Goal: Task Accomplishment & Management: Manage account settings

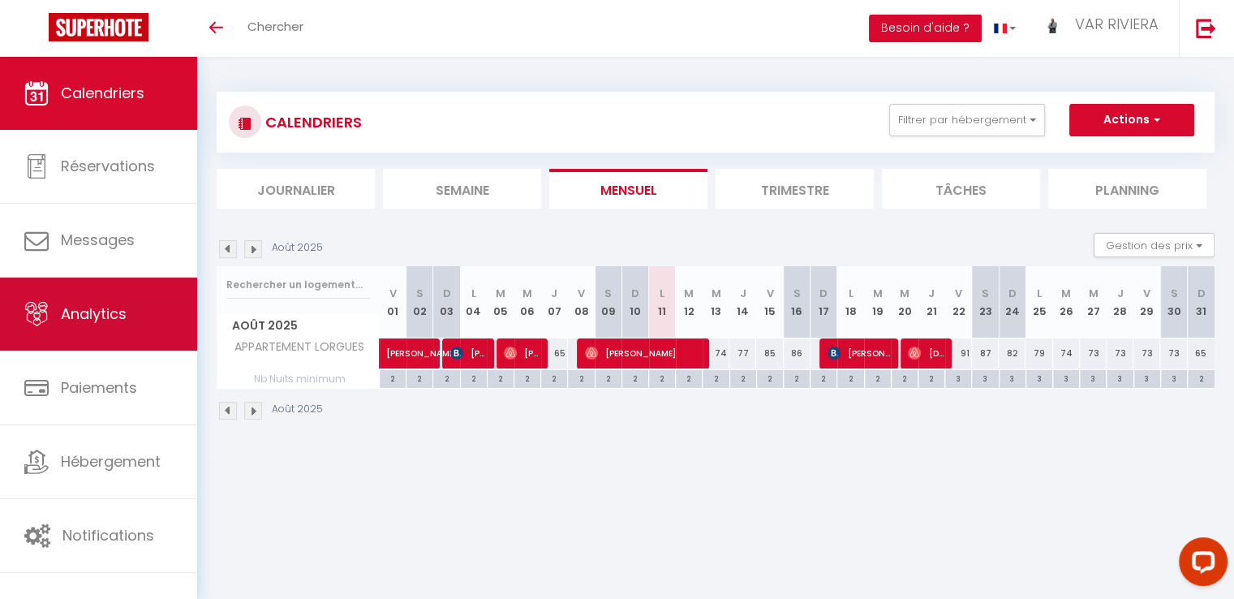
click at [85, 304] on span "Analytics" at bounding box center [94, 314] width 66 height 20
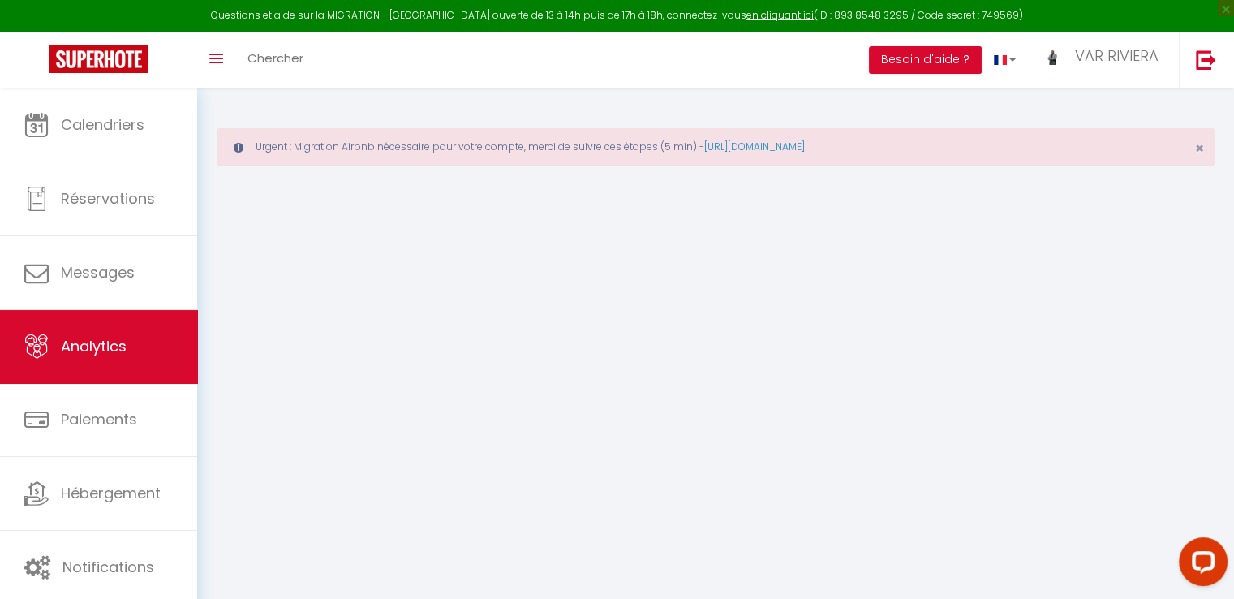
select select "2025"
select select "8"
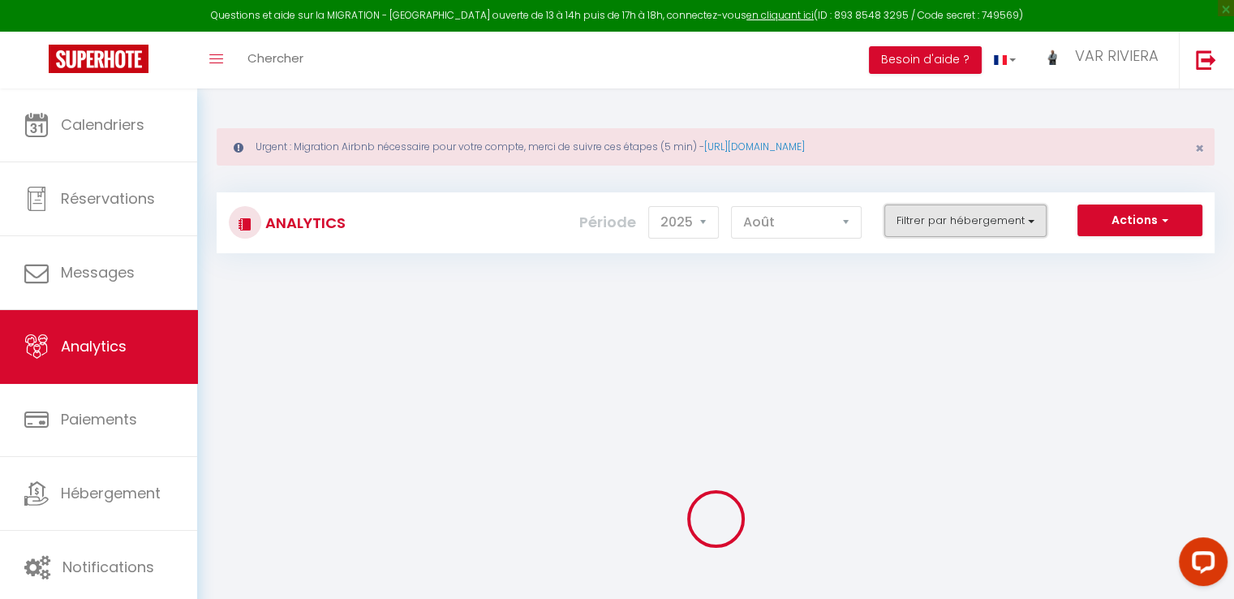
click at [946, 222] on button "Filtrer par hébergement" at bounding box center [966, 221] width 162 height 32
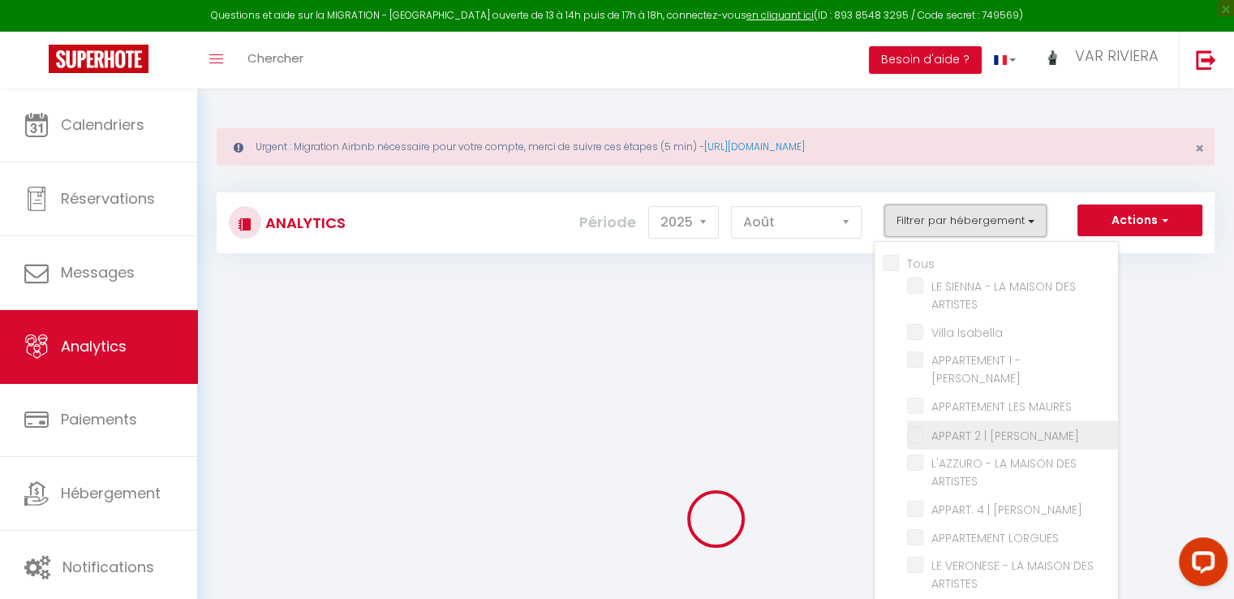
checkbox input "false"
checkbox ARTISTES "false"
checkbox Isabella "false"
checkbox PHILIS "false"
checkbox MAURES "false"
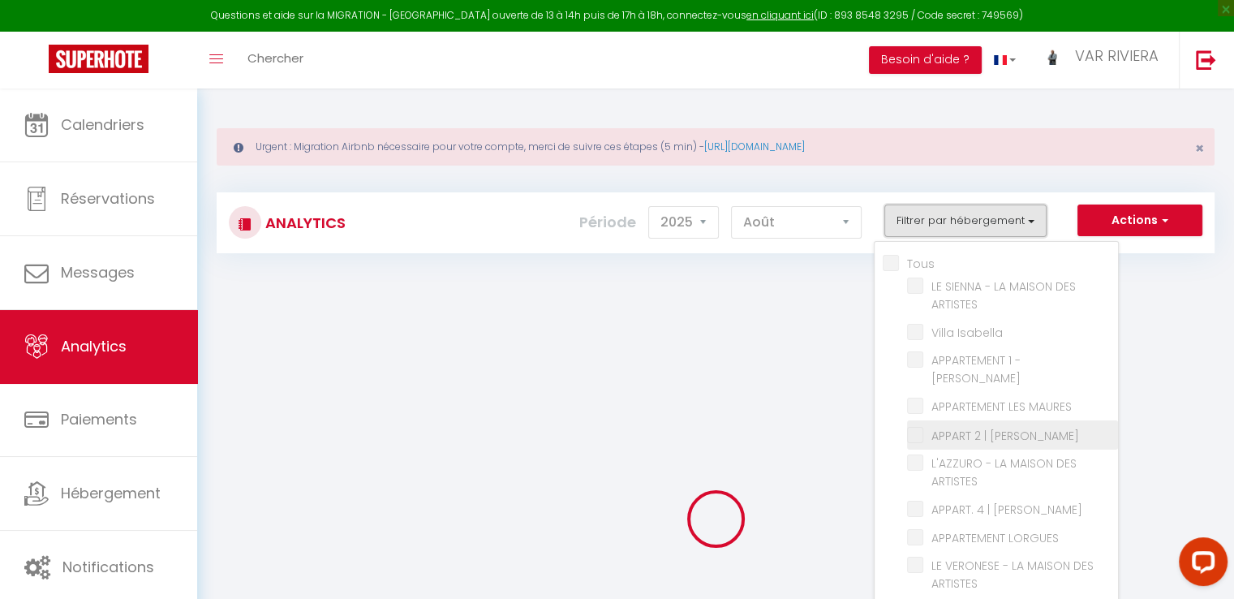
checkbox PHILIS "false"
checkbox ARTISTES "false"
checkbox Philis "false"
checkbox LORGUES "false"
checkbox ARTISTES "false"
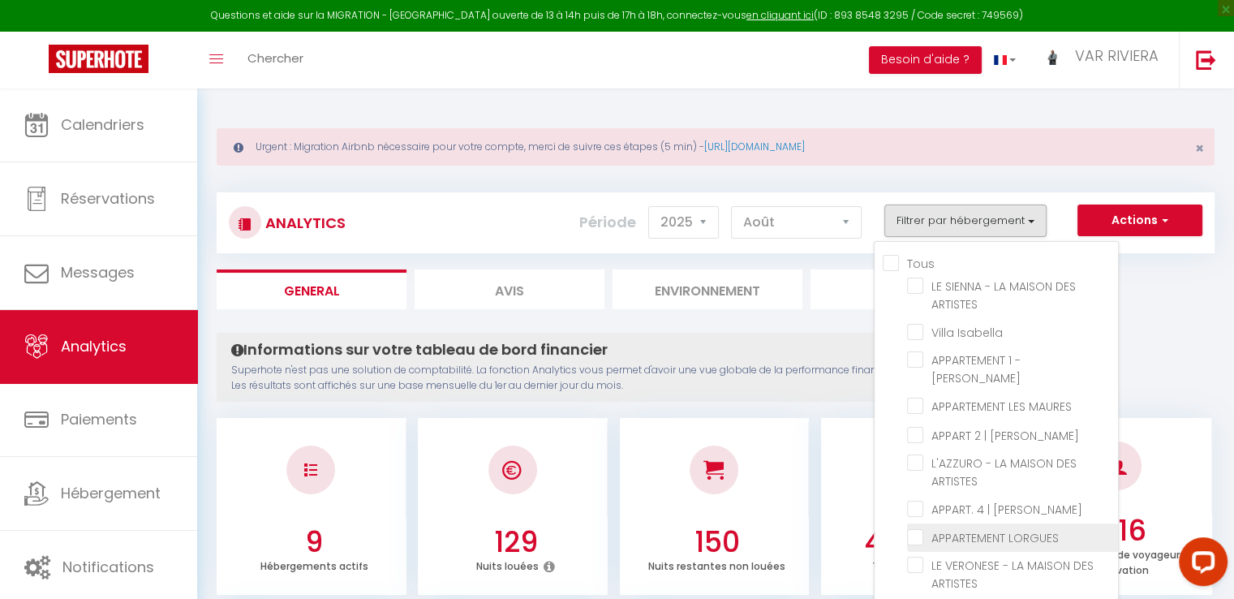
click at [1015, 528] on LORGUES "checkbox" at bounding box center [1012, 536] width 211 height 16
checkbox LORGUES "true"
checkbox ARTISTES "false"
checkbox Isabella "false"
checkbox PHILIS "false"
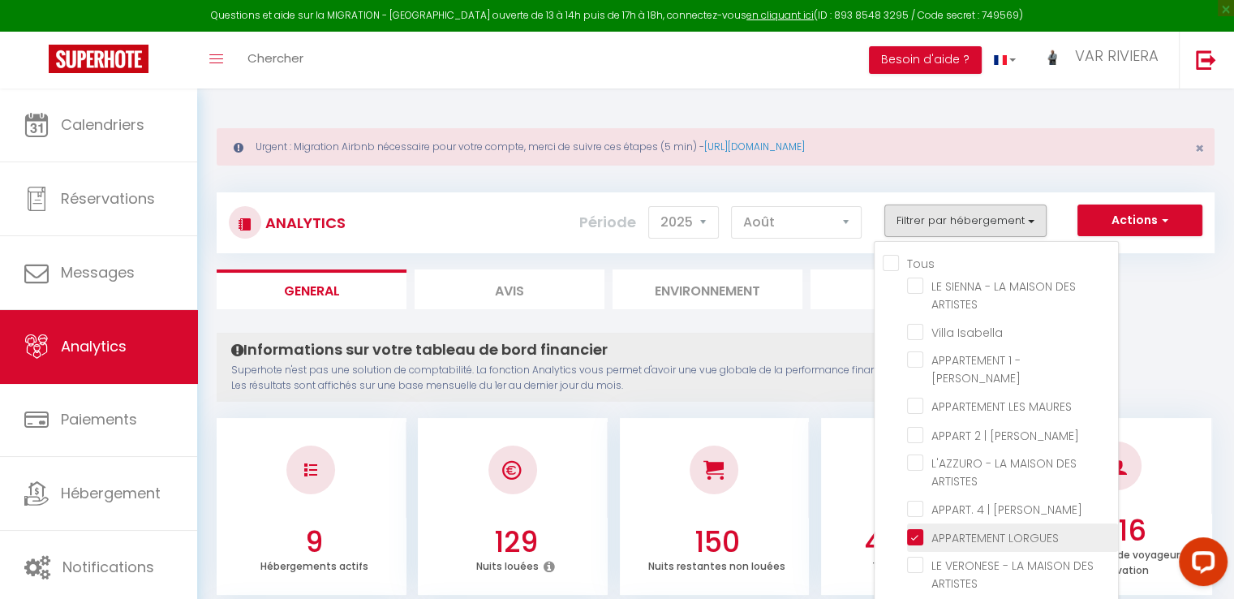
checkbox MAURES "false"
checkbox PHILIS "false"
checkbox ARTISTES "false"
checkbox Philis "false"
checkbox ARTISTES "false"
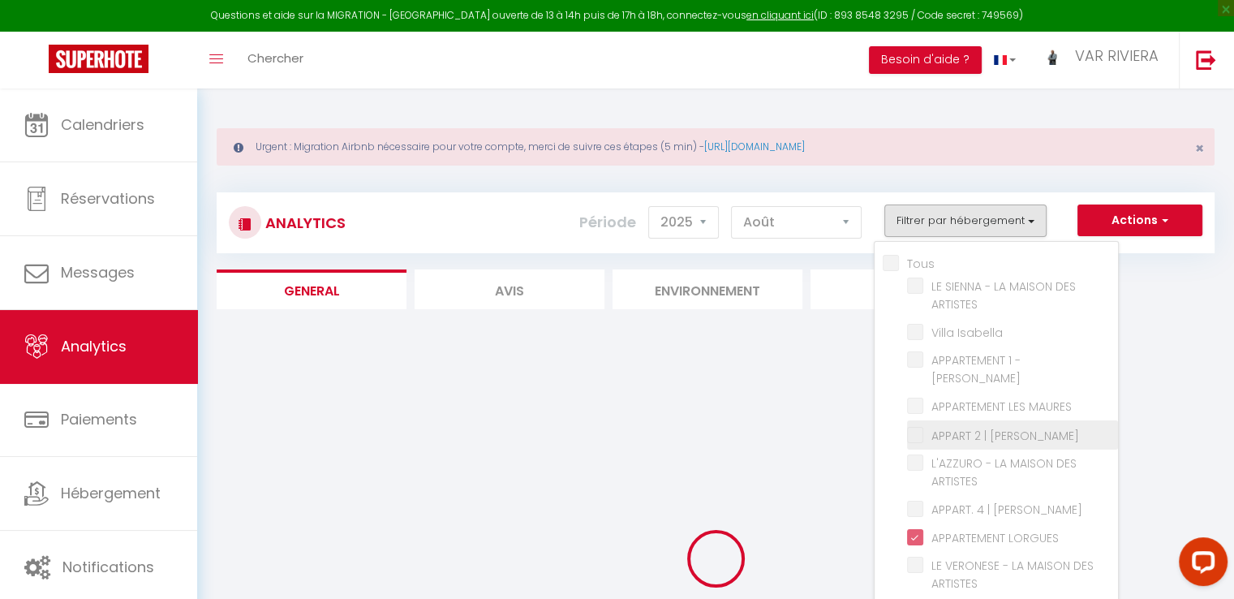
checkbox ARTISTES "false"
checkbox Isabella "false"
checkbox PHILIS "false"
checkbox MAURES "false"
checkbox PHILIS "false"
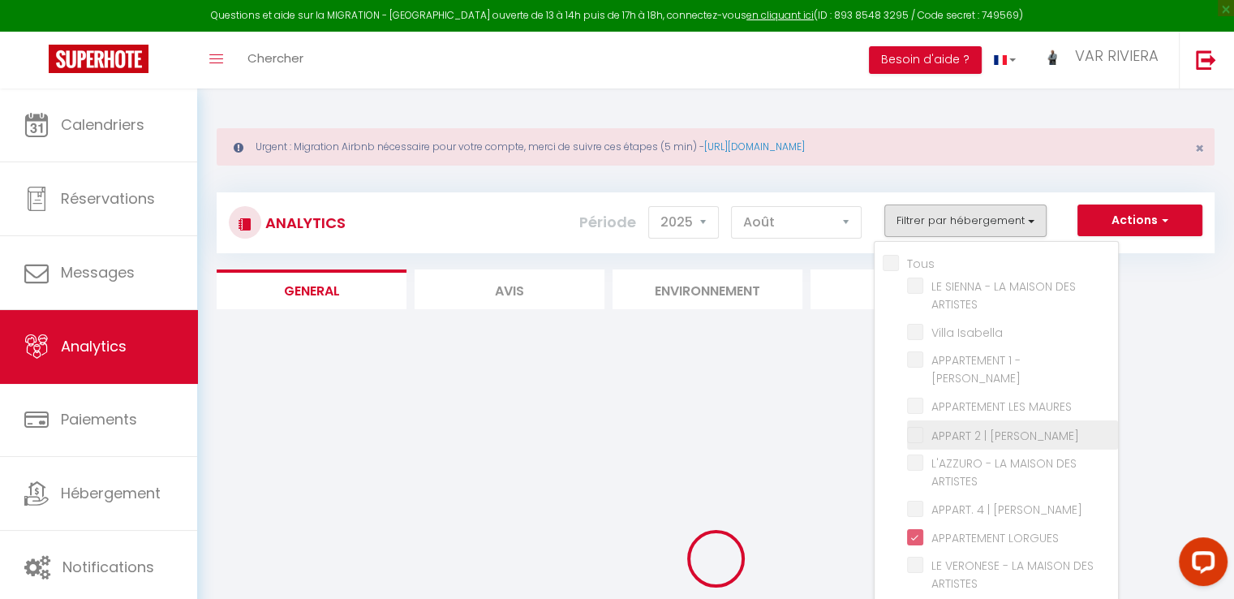
checkbox ARTISTES "false"
checkbox Philis "false"
checkbox ARTISTES "false"
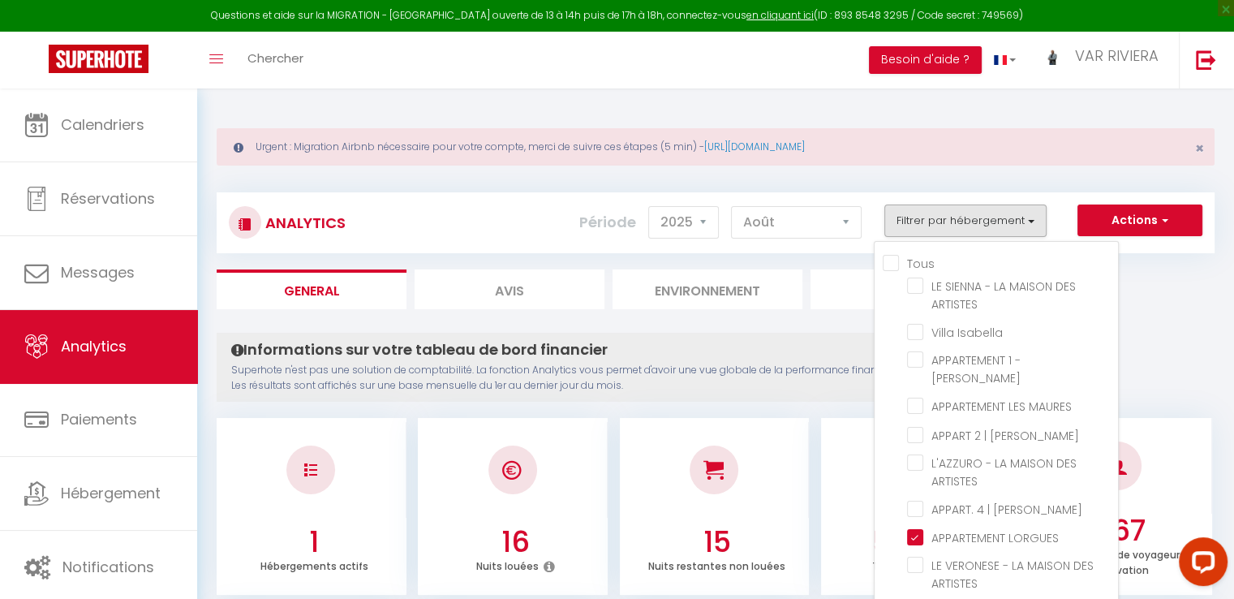
click at [1162, 291] on ul "General Avis Environnement Marché" at bounding box center [716, 289] width 998 height 40
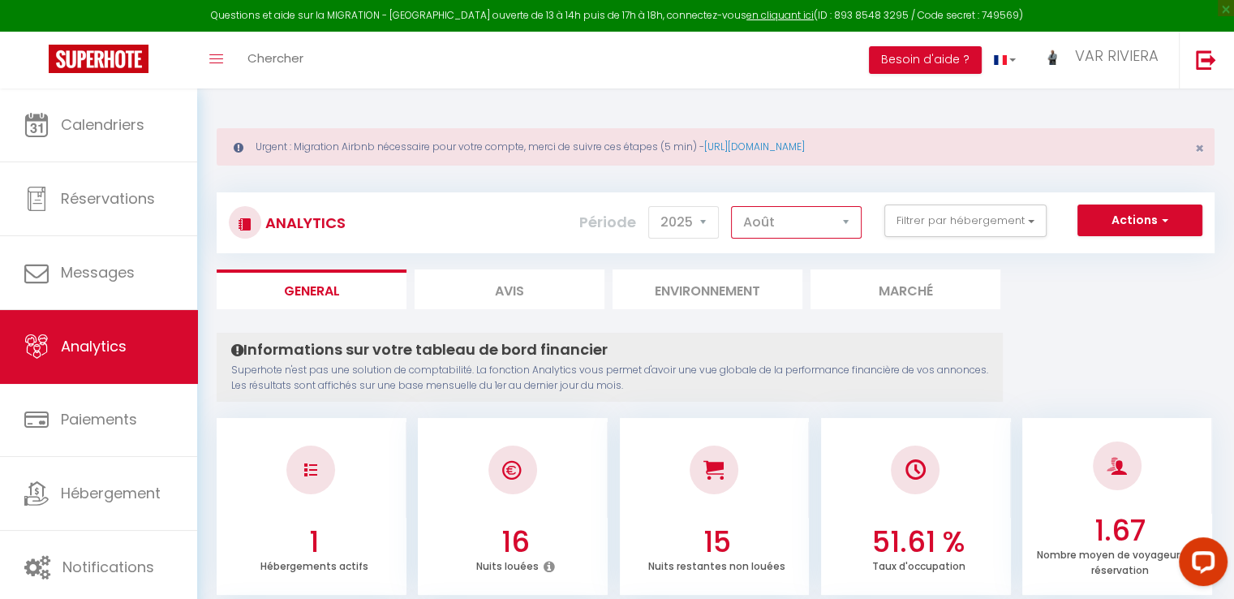
click at [756, 216] on select "Janvier Février Mars Avril Mai Juin Juillet Août Septembre Octobre Novembre Déc…" at bounding box center [796, 222] width 131 height 32
click at [732, 206] on select "Janvier Février Mars Avril Mai Juin Juillet Août Septembre Octobre Novembre Déc…" at bounding box center [796, 222] width 131 height 32
click at [800, 231] on select "Janvier Février Mars Avril Mai Juin Juillet Août Septembre Octobre Novembre Déc…" at bounding box center [796, 222] width 131 height 32
select select "8"
click at [732, 206] on select "Janvier Février Mars Avril Mai Juin Juillet Août Septembre Octobre Novembre Déc…" at bounding box center [796, 222] width 131 height 32
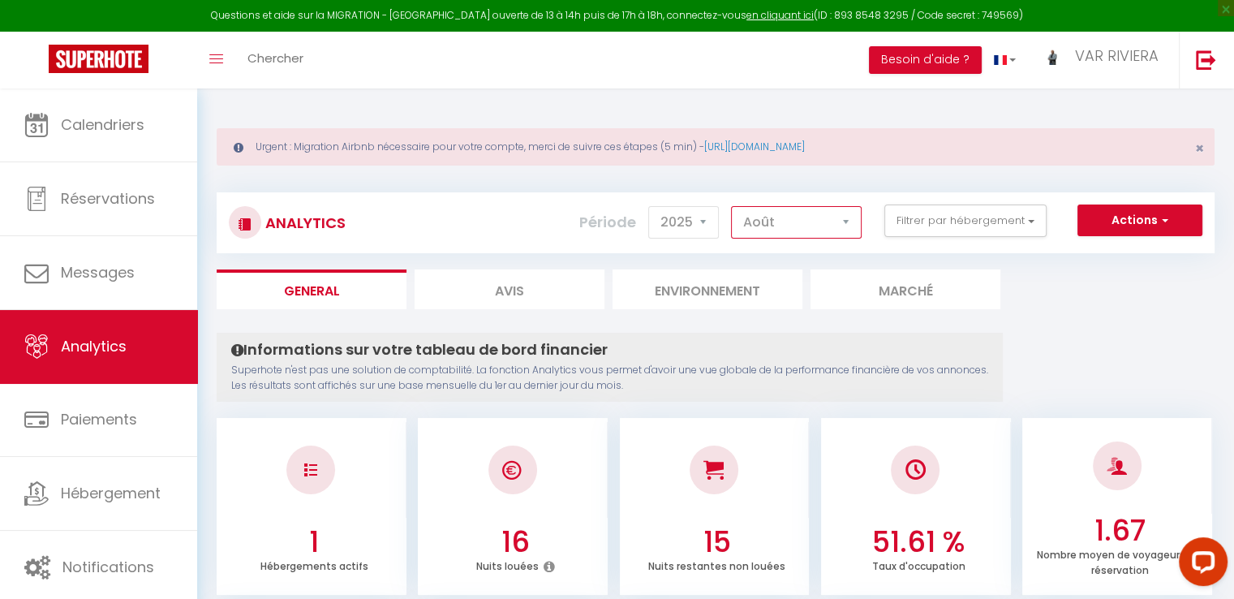
click at [825, 231] on select "Janvier Février Mars Avril Mai Juin Juillet Août Septembre Octobre Novembre Déc…" at bounding box center [796, 222] width 131 height 32
click at [1084, 298] on ul "General Avis Environnement Marché" at bounding box center [716, 289] width 998 height 40
click at [805, 150] on link "https://superhote.com/migration-airbnb" at bounding box center [755, 147] width 101 height 14
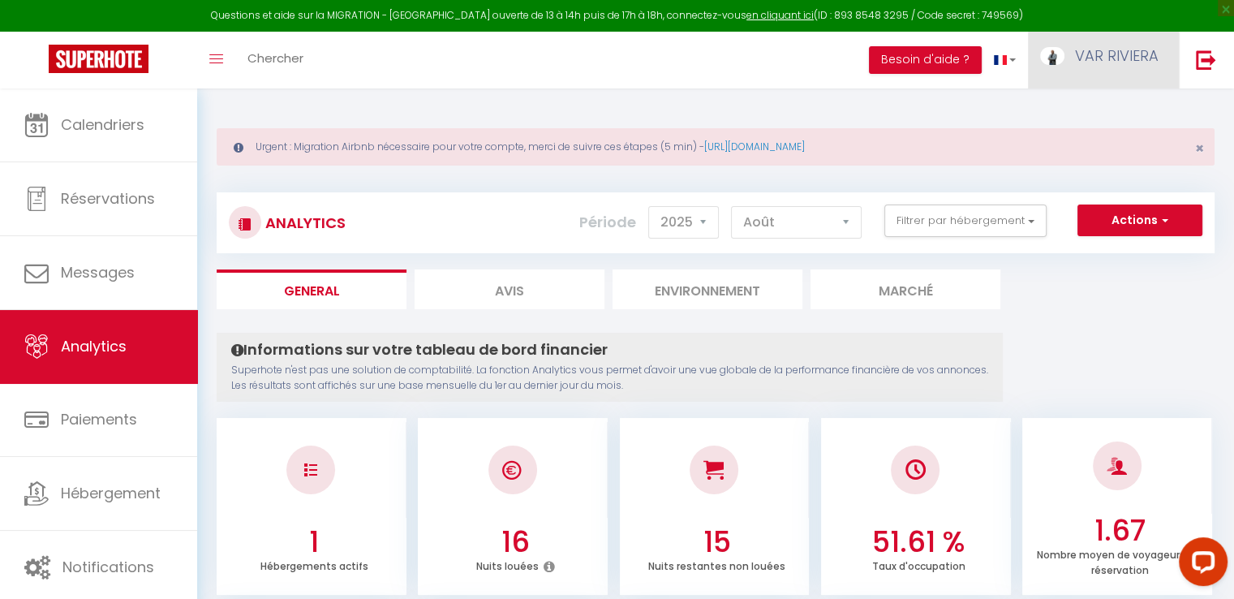
click at [1118, 43] on link "VAR RIVIERA" at bounding box center [1103, 60] width 151 height 57
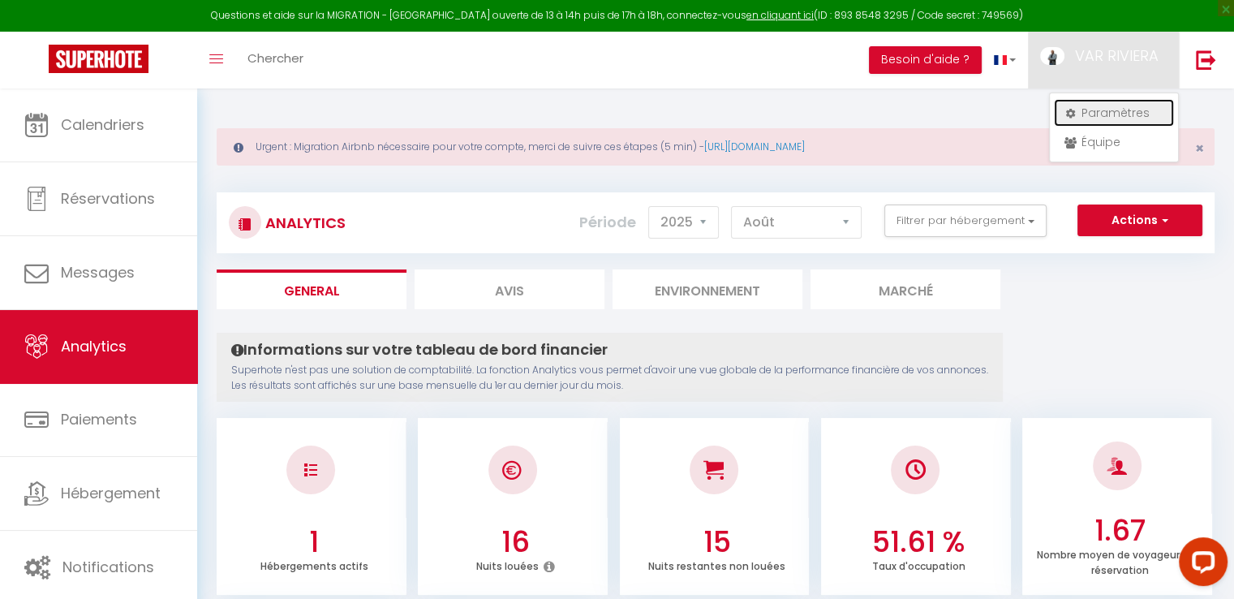
click at [1110, 114] on link "Paramètres" at bounding box center [1114, 113] width 120 height 28
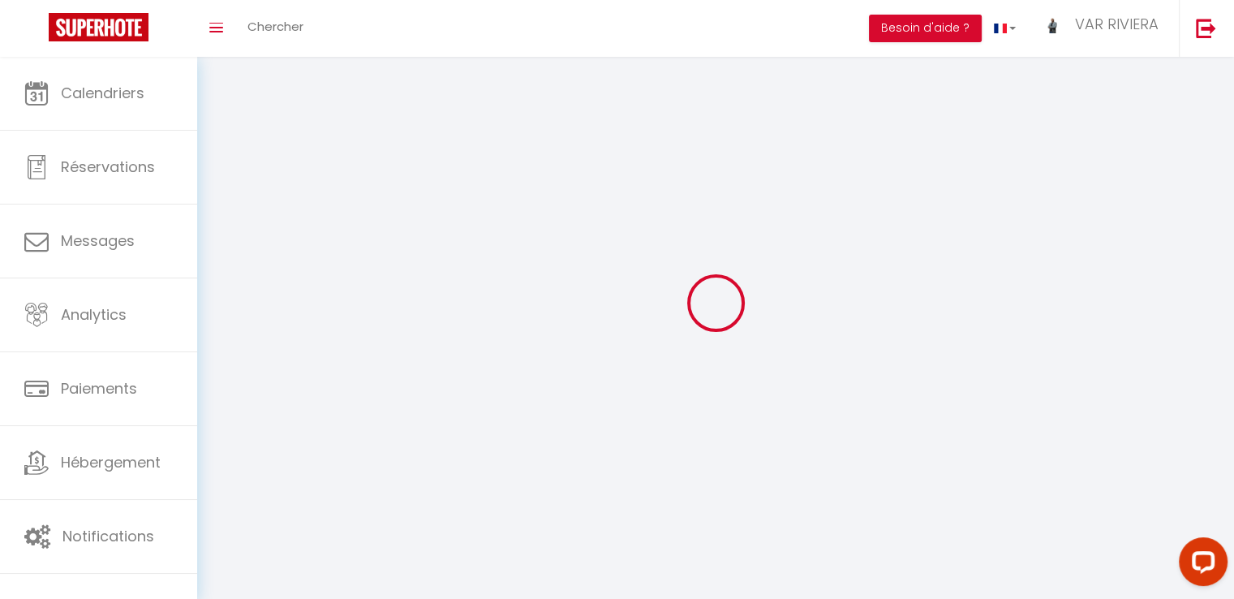
type input "VAR RIVIERA"
type input "CONCIERGERIE"
type input "0759692401"
type input "144 Chemin de Roque Rousse"
type input "83690"
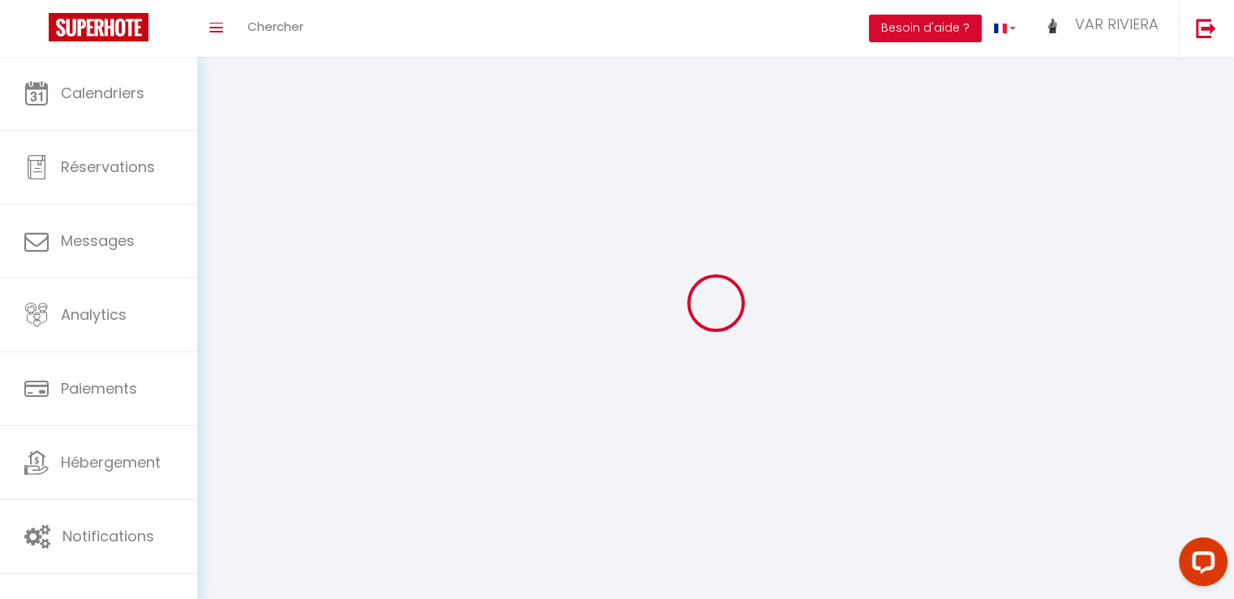
type input "SILLANS LA CASCADE"
type input "uUsU6uOgfi5qe0spUXand1Tcy"
type input "KJ2aGjO1UgU9hAprN8S1LxHoz"
type input "https://app.superhote.com/#/get-available-rentals/KJ2aGjO1UgU9hAprN8S1LxHoz"
select select "1"
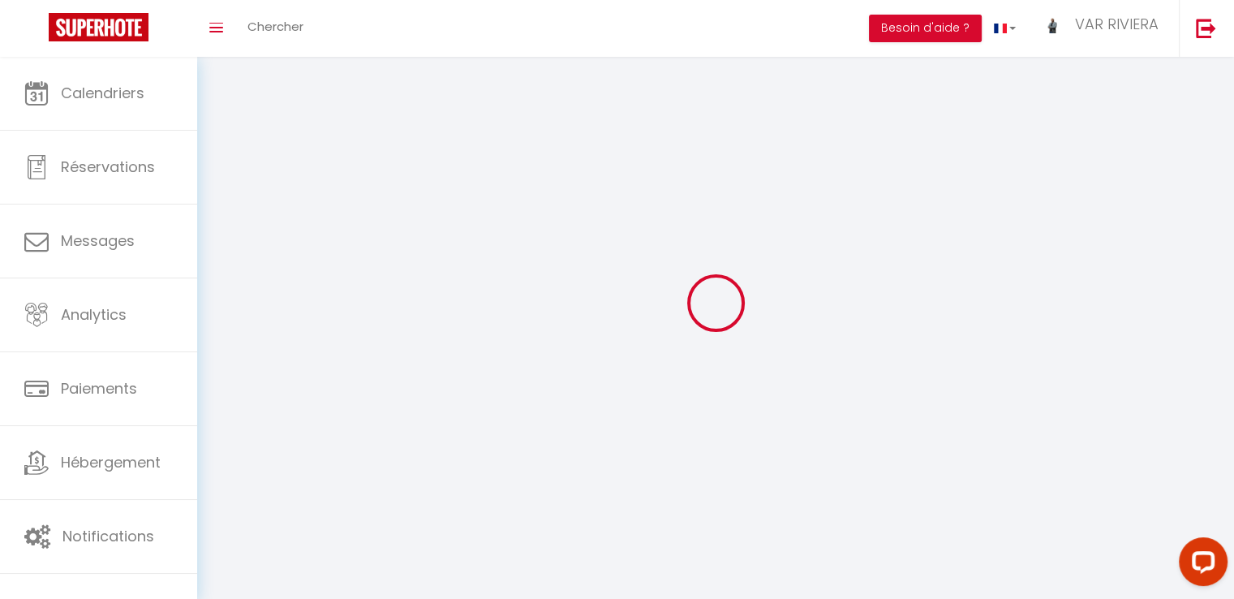
select select "28"
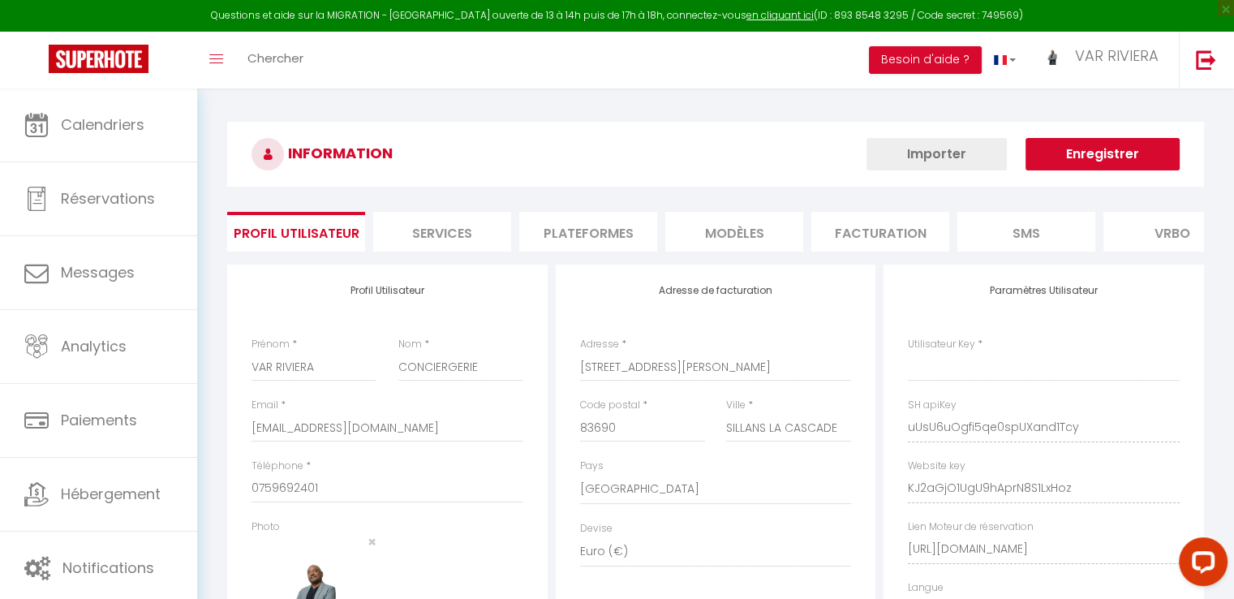
type input "uUsU6uOgfi5qe0spUXand1Tcy"
type input "KJ2aGjO1UgU9hAprN8S1LxHoz"
type input "https://app.superhote.com/#/get-available-rentals/KJ2aGjO1UgU9hAprN8S1LxHoz"
select select "fr"
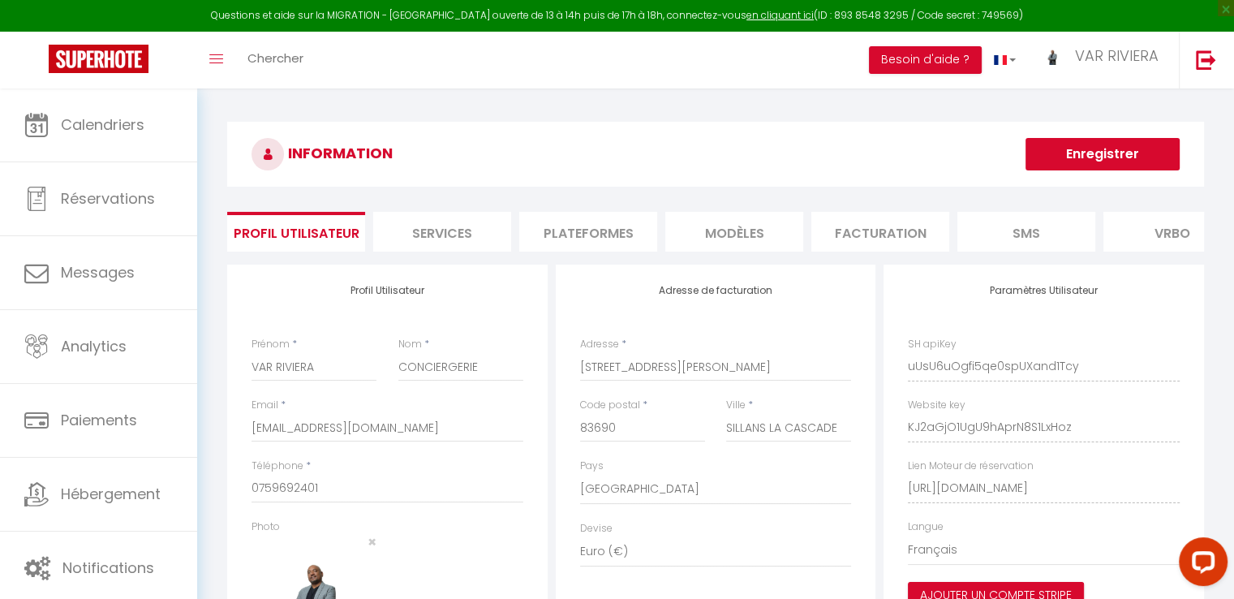
click at [588, 231] on li "Plateformes" at bounding box center [588, 232] width 138 height 40
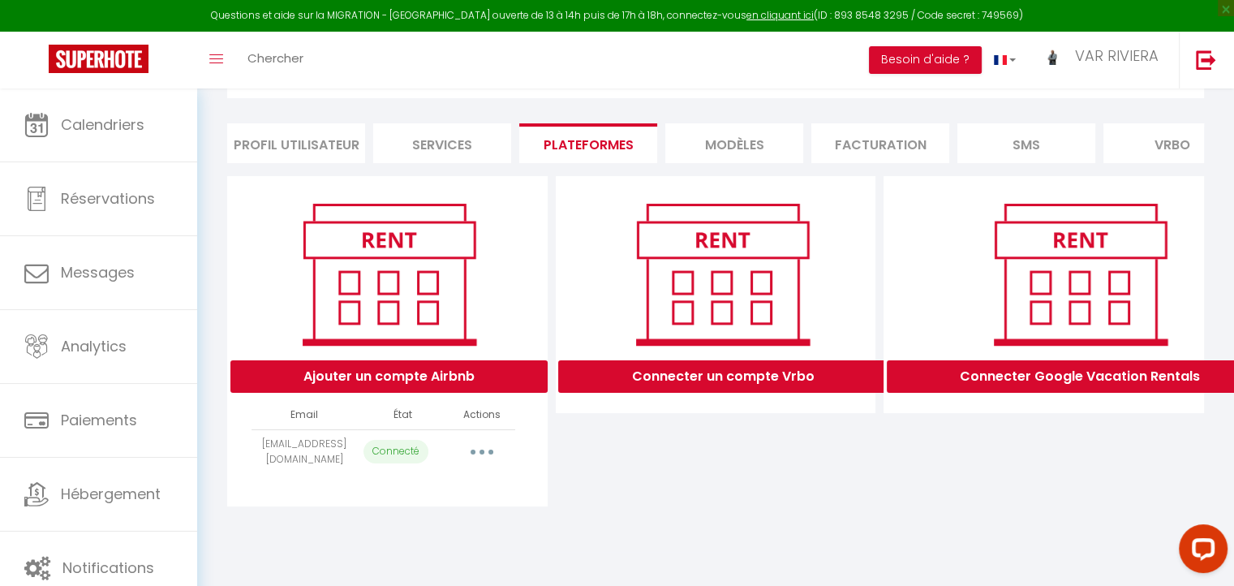
scroll to position [101, 0]
click at [384, 379] on button "Ajouter un compte Airbnb" at bounding box center [389, 376] width 317 height 32
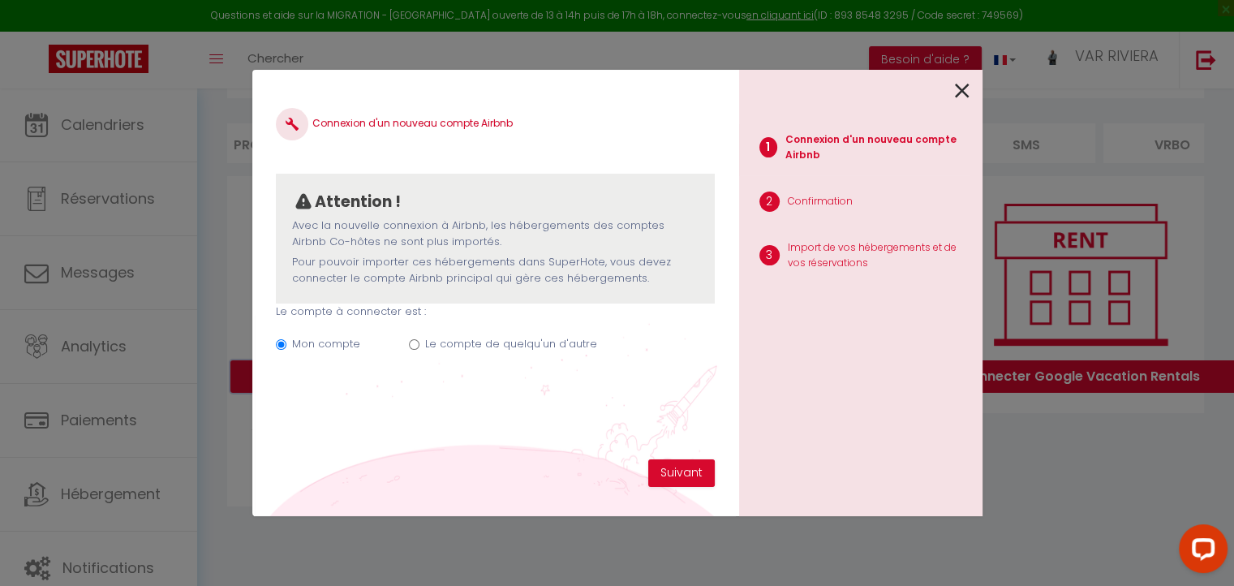
scroll to position [88, 0]
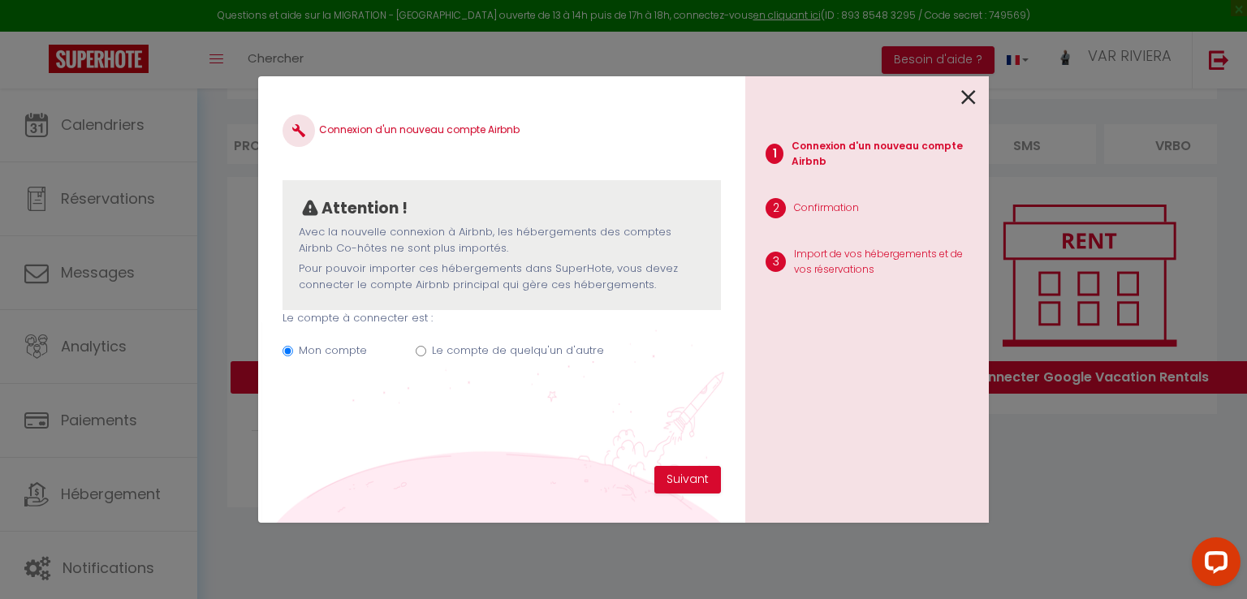
click at [434, 353] on label "Le compte de quelqu'un d'autre" at bounding box center [518, 351] width 172 height 16
click at [426, 353] on input "Le compte de quelqu'un d'autre" at bounding box center [421, 351] width 11 height 11
radio input "true"
radio input "false"
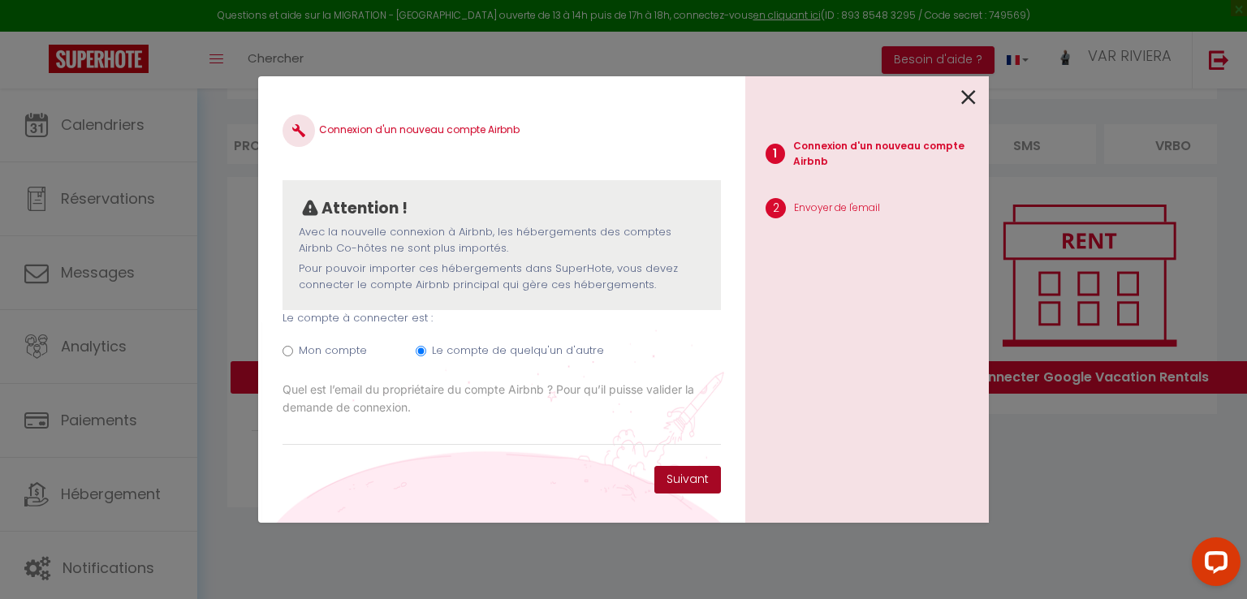
click at [694, 482] on button "Suivant" at bounding box center [687, 480] width 67 height 28
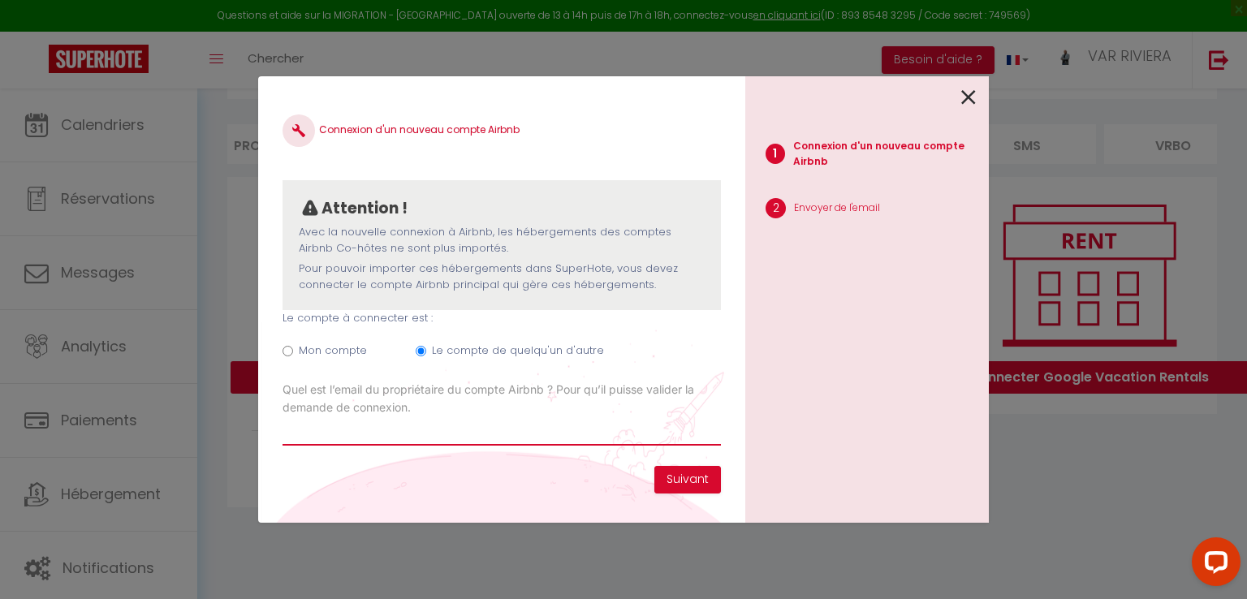
paste input "lesmaisonsdecotignac@gmail.com"
type input "lesmaisonsdecotignac@gmail.com"
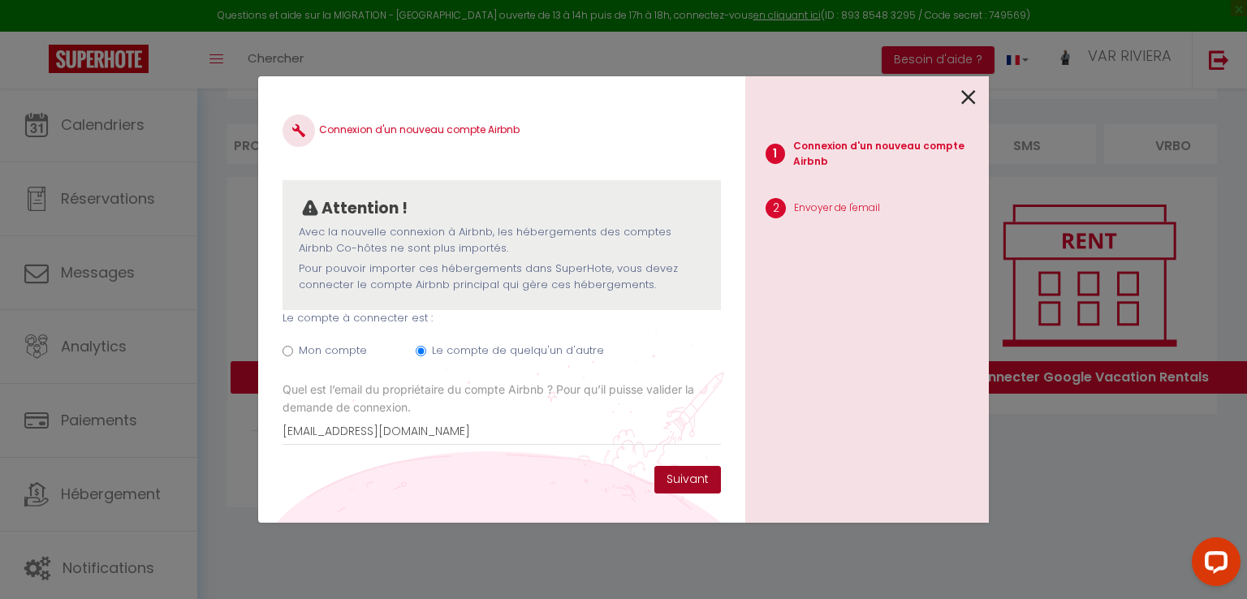
click at [694, 481] on button "Suivant" at bounding box center [687, 480] width 67 height 28
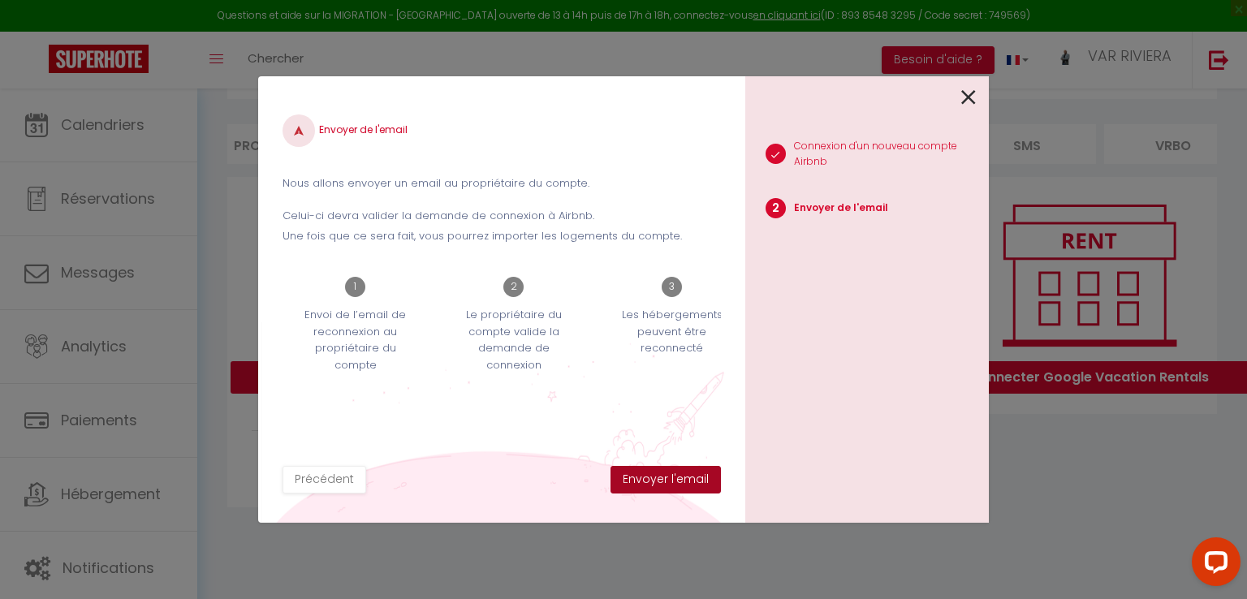
click at [638, 479] on button "Envoyer l'email" at bounding box center [665, 480] width 110 height 28
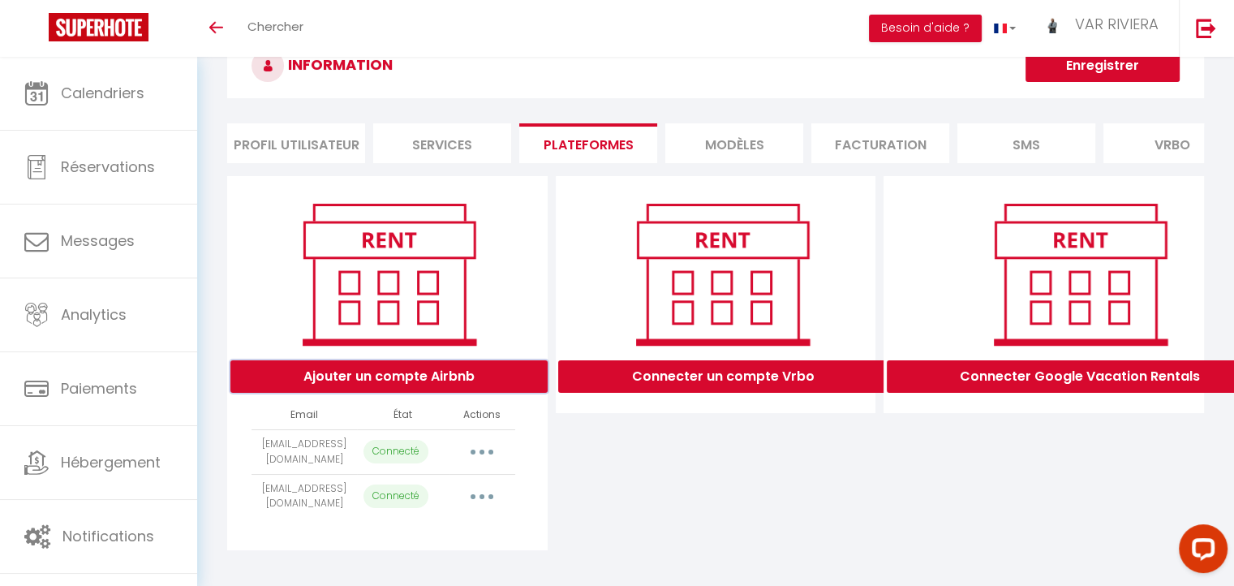
click at [411, 387] on button "Ajouter un compte Airbnb" at bounding box center [389, 376] width 317 height 32
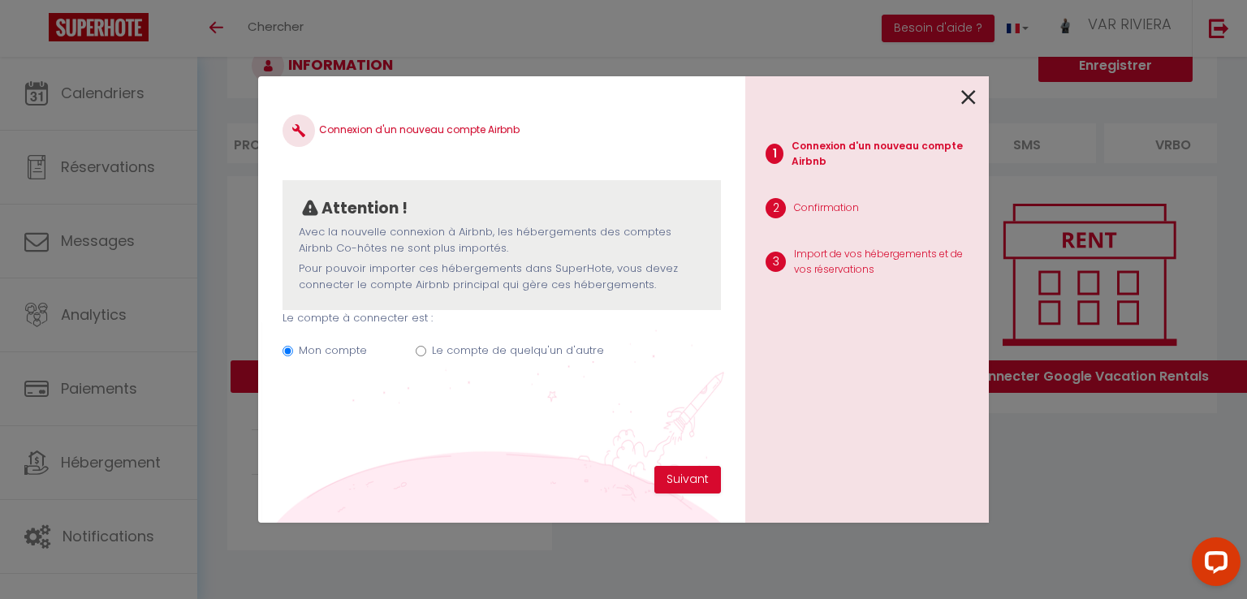
click at [448, 347] on label "Le compte de quelqu'un d'autre" at bounding box center [518, 351] width 172 height 16
click at [426, 347] on input "Le compte de quelqu'un d'autre" at bounding box center [421, 351] width 11 height 11
radio input "true"
radio input "false"
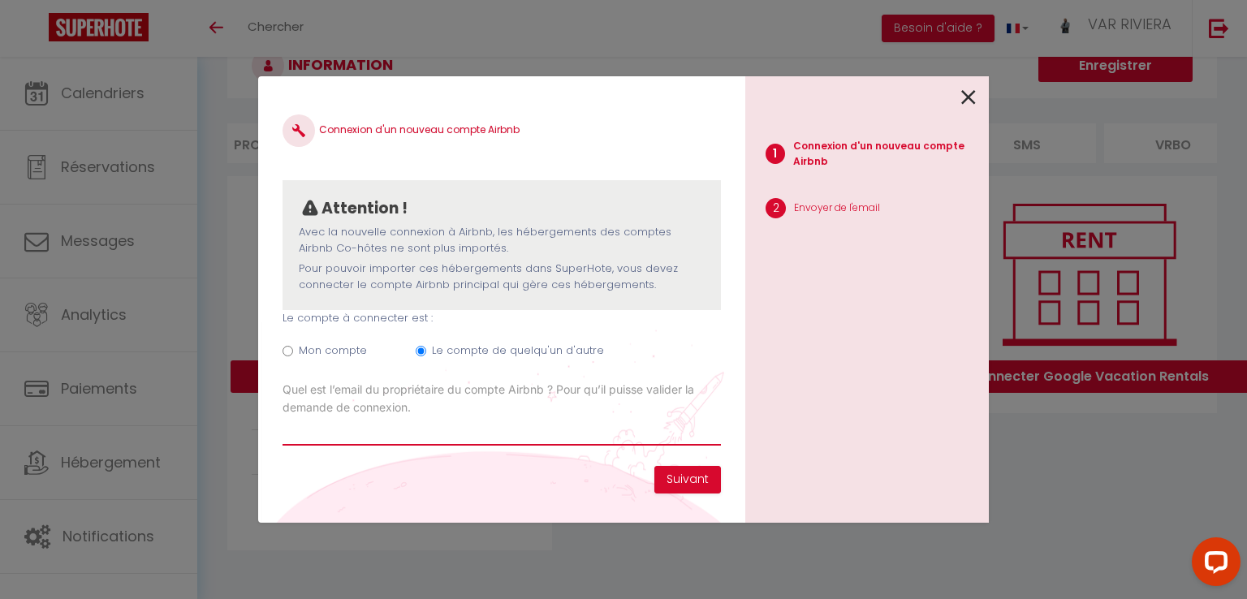
click at [363, 433] on input "Email connexion Airbnb" at bounding box center [501, 430] width 438 height 29
paste input "[PERSON_NAME][EMAIL_ADDRESS][DOMAIN_NAME]"
type input "[PERSON_NAME][EMAIL_ADDRESS][DOMAIN_NAME]"
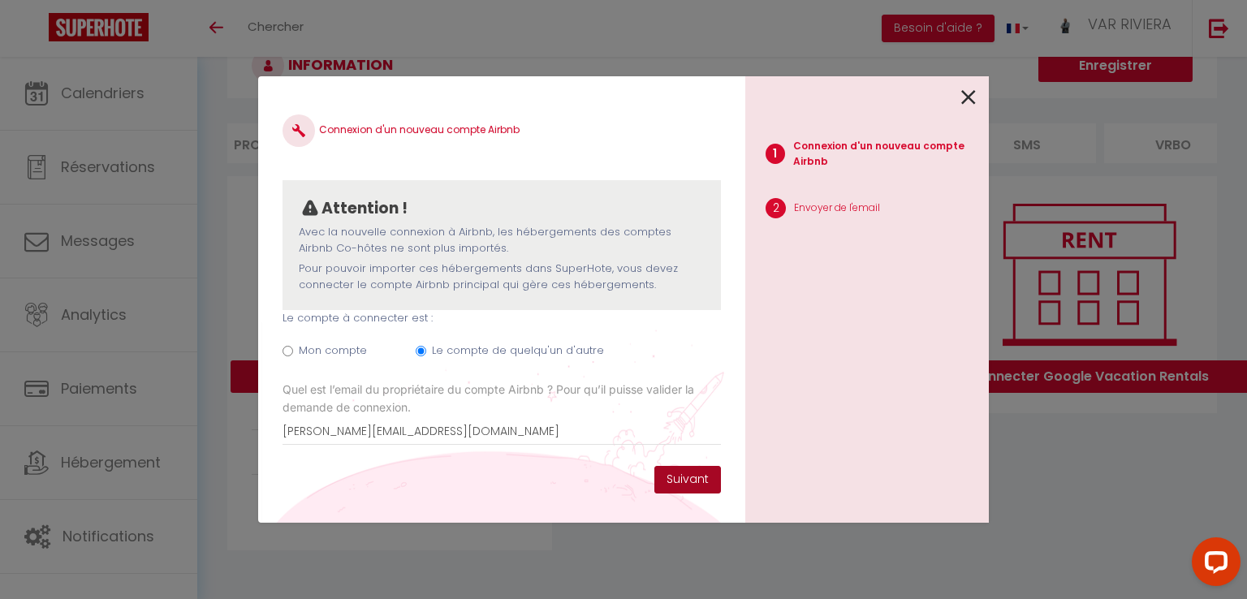
click at [684, 479] on button "Suivant" at bounding box center [687, 480] width 67 height 28
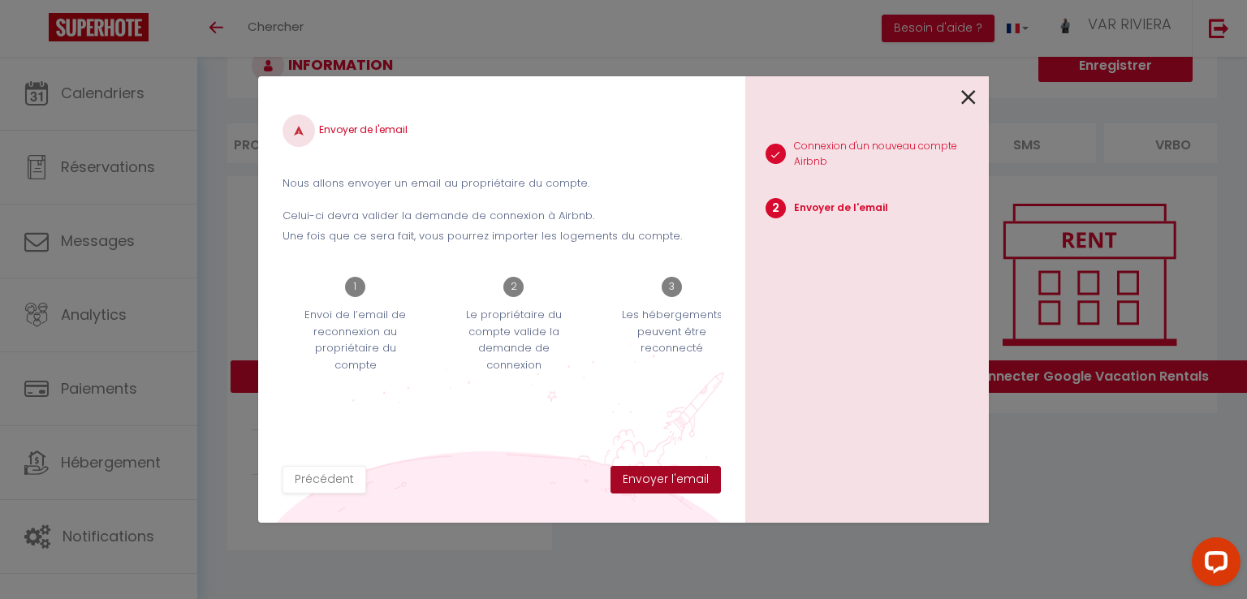
click at [675, 481] on button "Envoyer l'email" at bounding box center [665, 480] width 110 height 28
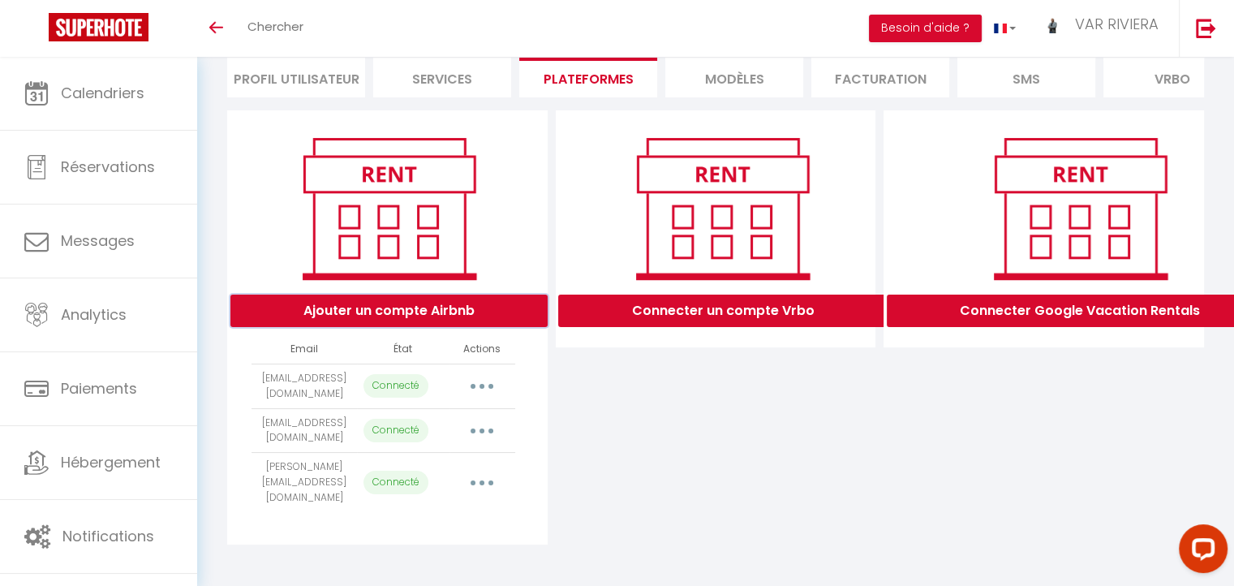
click at [404, 320] on button "Ajouter un compte Airbnb" at bounding box center [389, 311] width 317 height 32
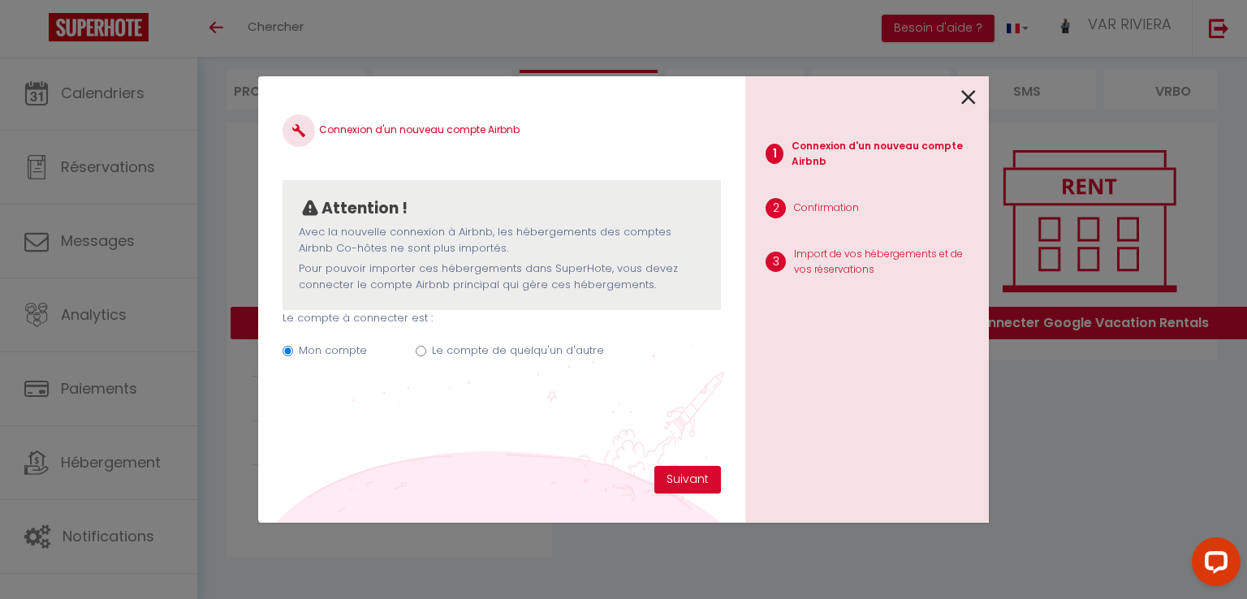
click at [474, 348] on label "Le compte de quelqu'un d'autre" at bounding box center [518, 351] width 172 height 16
click at [426, 348] on input "Le compte de quelqu'un d'autre" at bounding box center [421, 351] width 11 height 11
radio input "true"
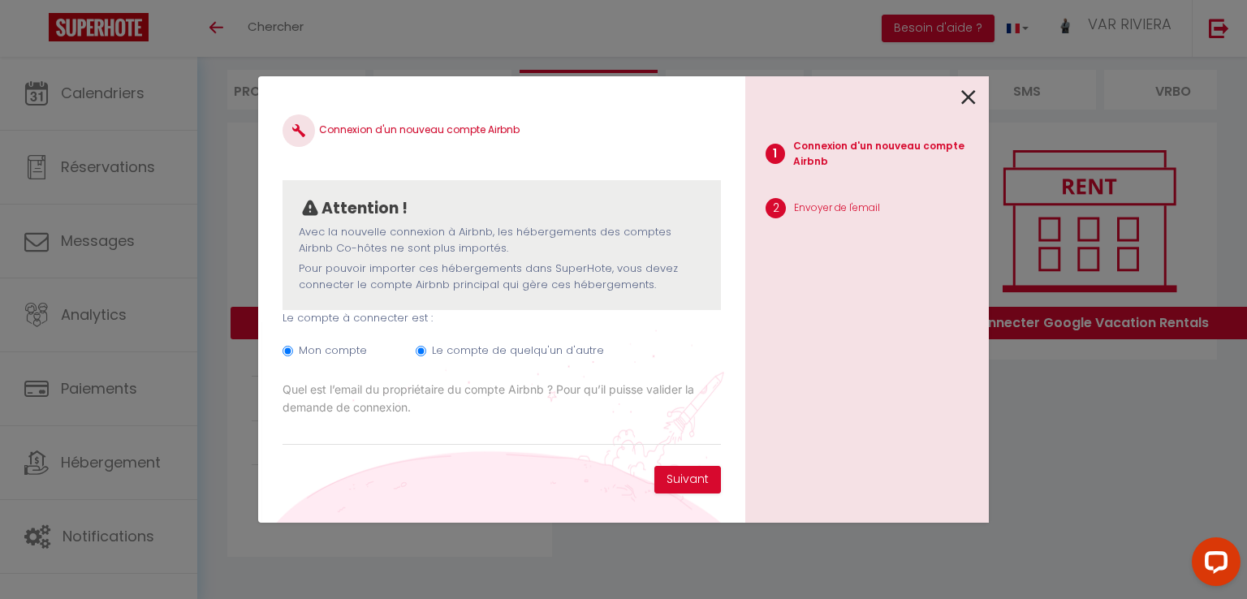
radio input "false"
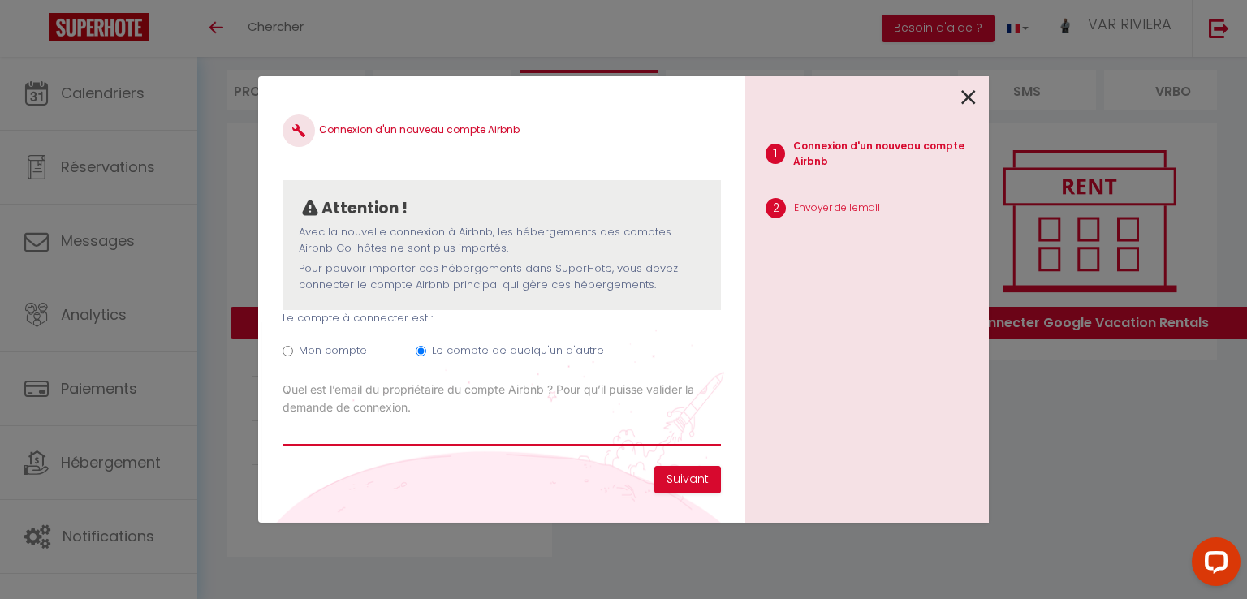
click at [519, 433] on input "Email connexion Airbnb" at bounding box center [501, 430] width 438 height 29
paste input "[EMAIL_ADDRESS][DOMAIN_NAME]"
type input "[EMAIL_ADDRESS][DOMAIN_NAME]"
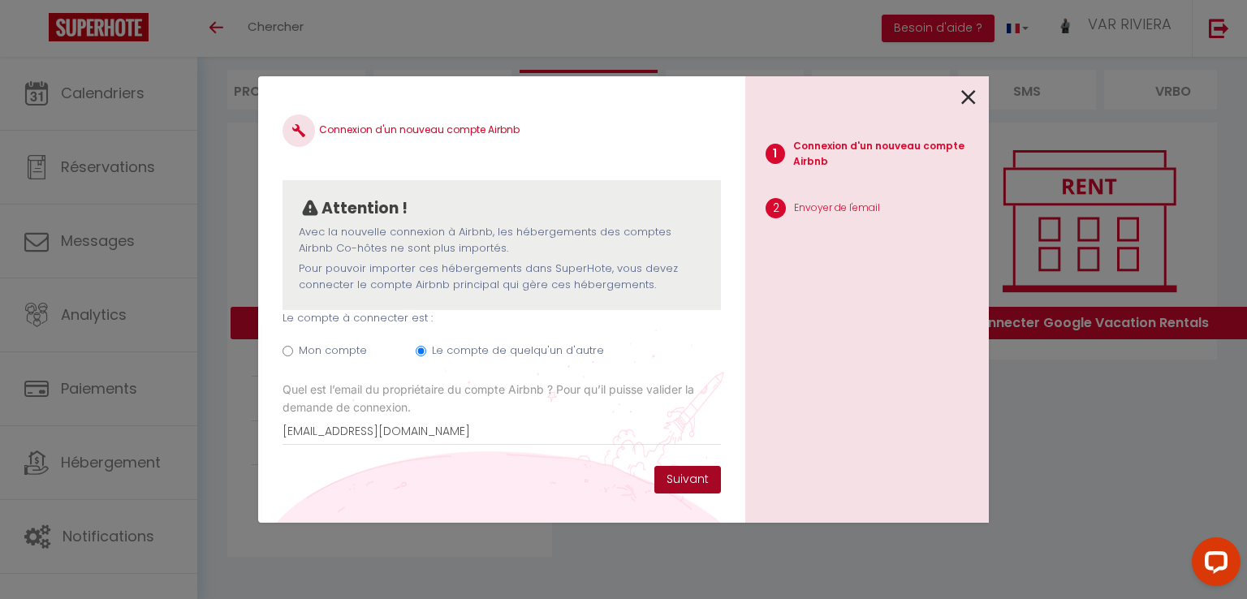
click at [680, 484] on button "Suivant" at bounding box center [687, 480] width 67 height 28
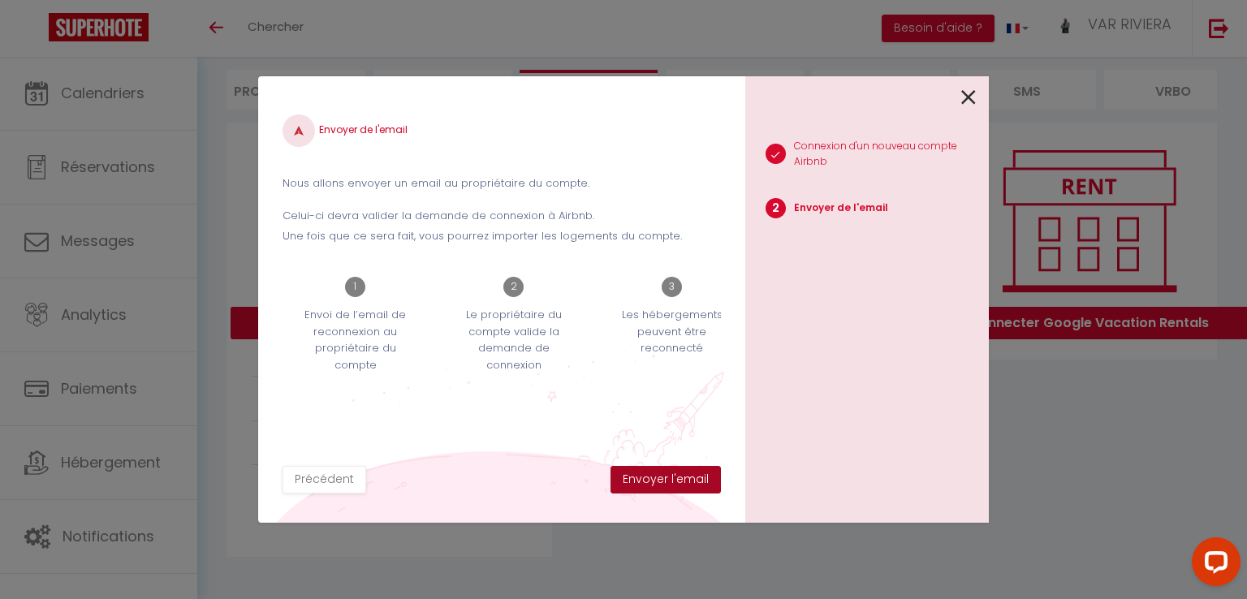
click at [684, 481] on button "Envoyer l'email" at bounding box center [665, 480] width 110 height 28
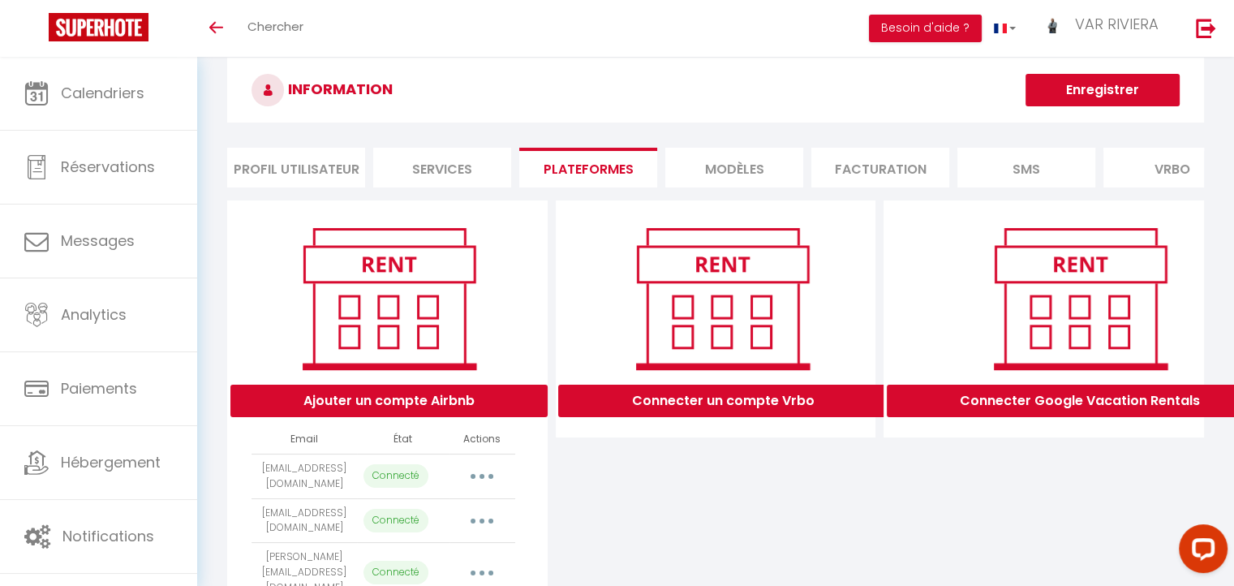
scroll to position [4, 0]
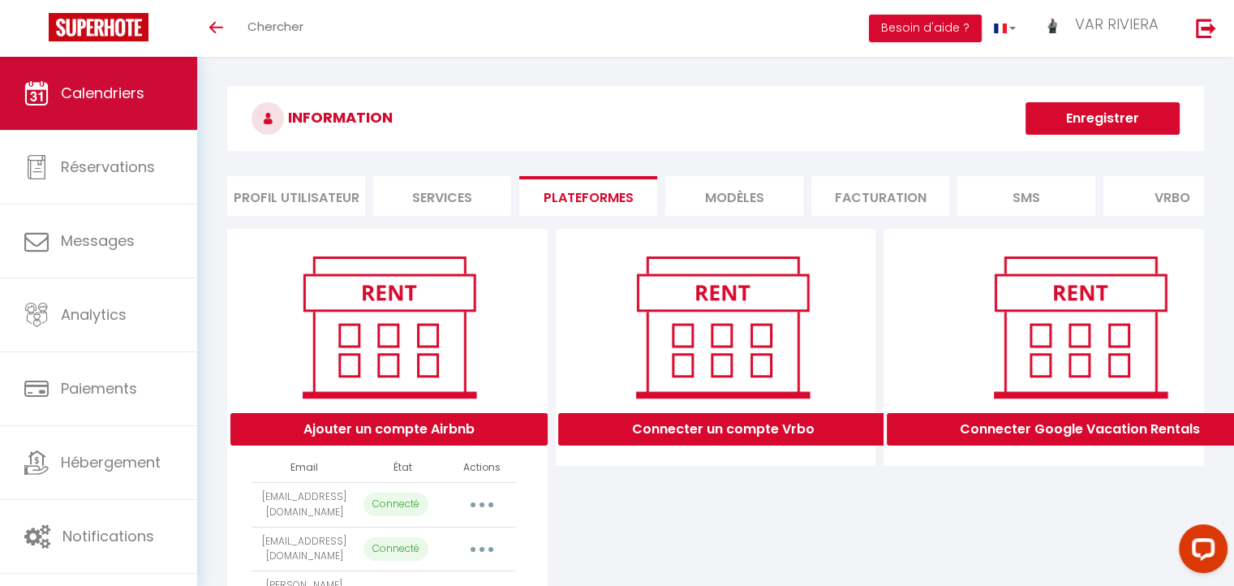
click at [102, 84] on span "Calendriers" at bounding box center [103, 93] width 84 height 20
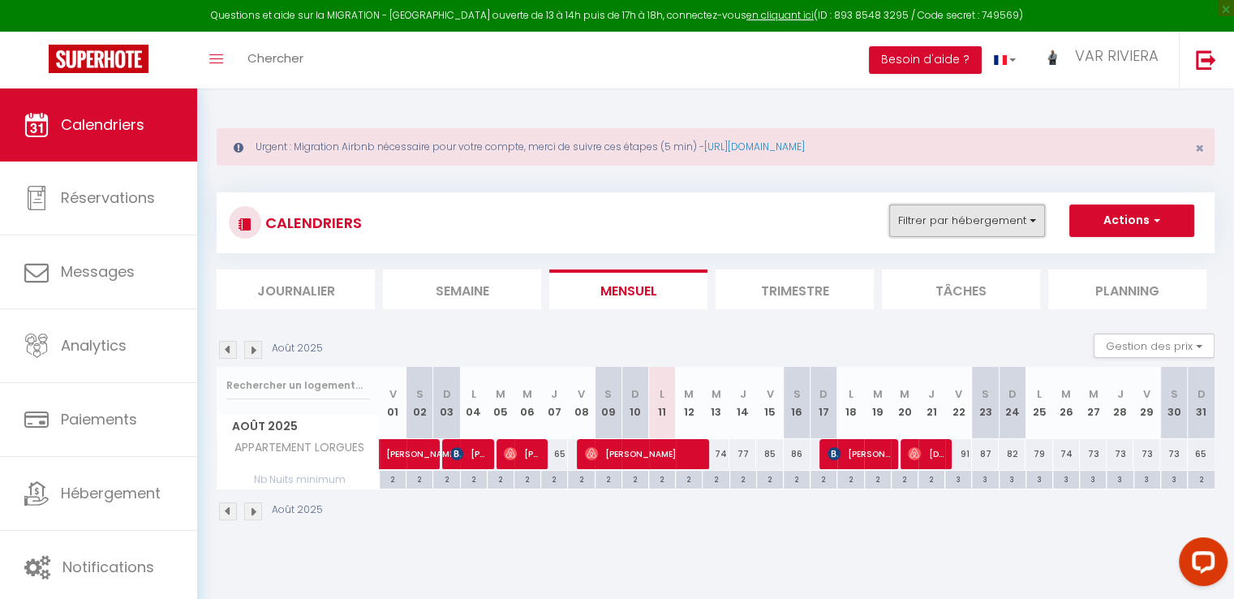
click at [975, 220] on button "Filtrer par hébergement" at bounding box center [968, 221] width 156 height 32
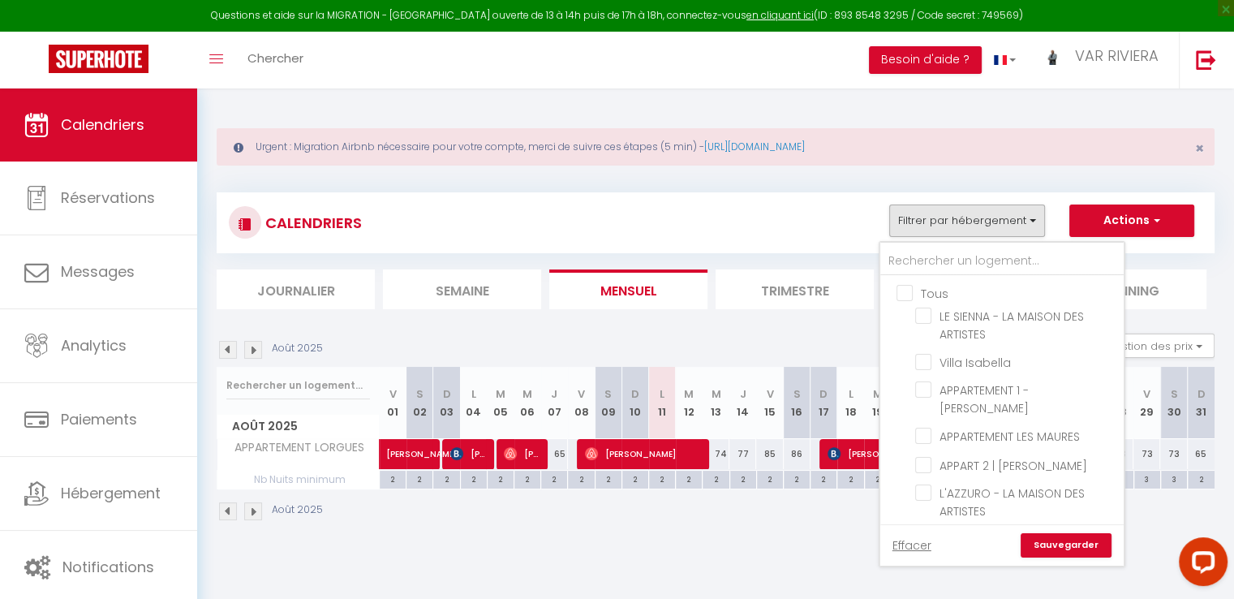
click at [911, 289] on input "Tous" at bounding box center [1018, 292] width 243 height 16
checkbox input "true"
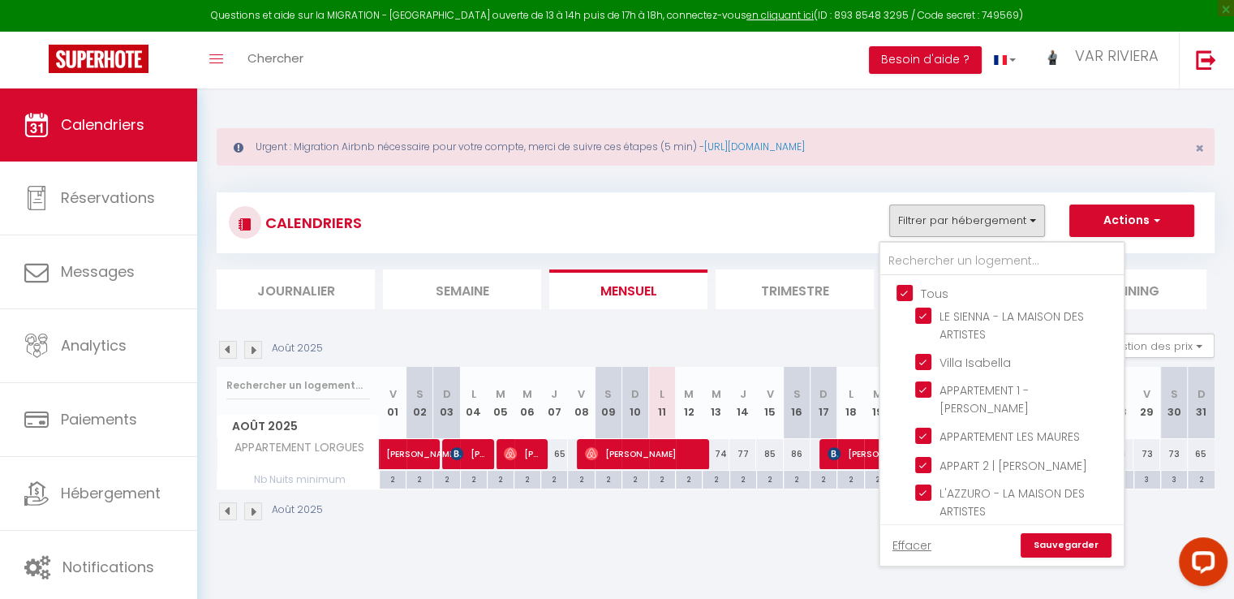
checkbox input "true"
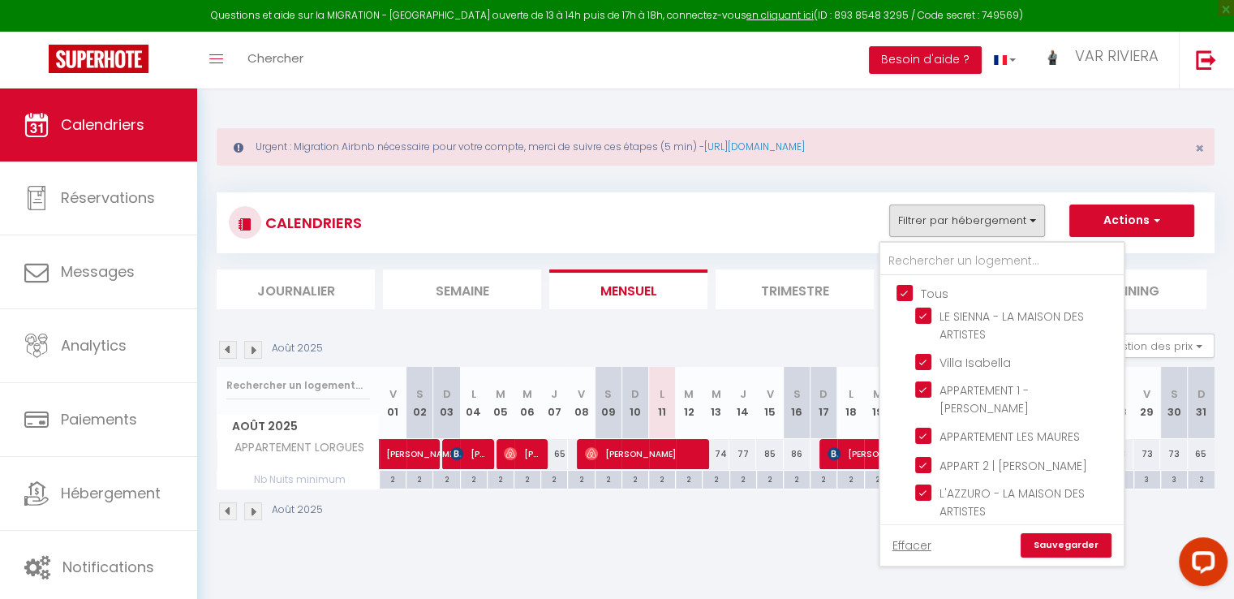
click at [1068, 543] on link "Sauvegarder" at bounding box center [1066, 545] width 91 height 24
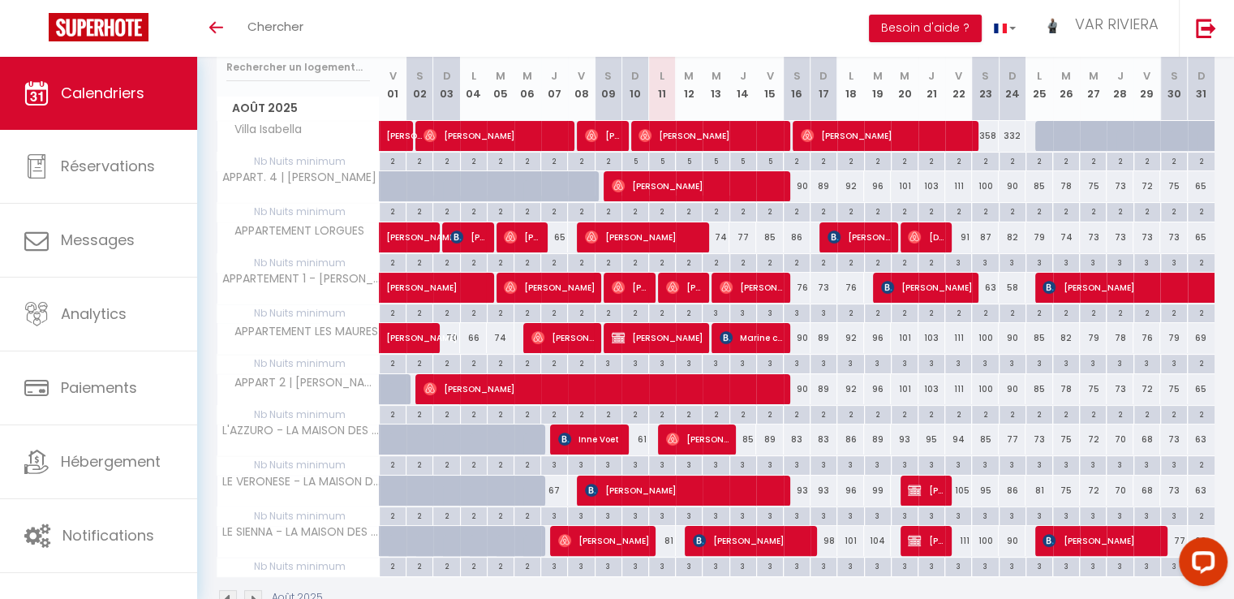
scroll to position [243, 0]
